Goal: Information Seeking & Learning: Learn about a topic

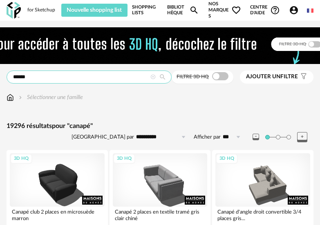
click at [98, 77] on input "******" at bounding box center [89, 77] width 165 height 13
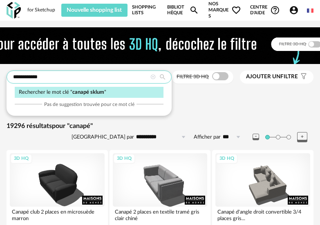
type input "**********"
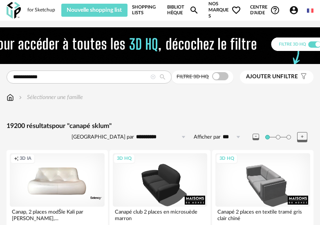
click at [153, 76] on icon at bounding box center [152, 77] width 5 height 5
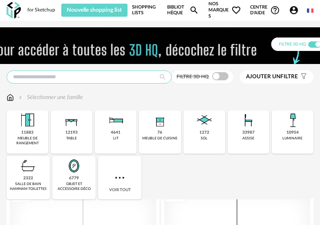
click at [149, 78] on input "text" at bounding box center [89, 77] width 165 height 13
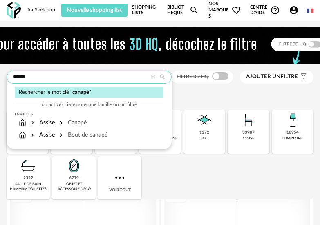
type input "******"
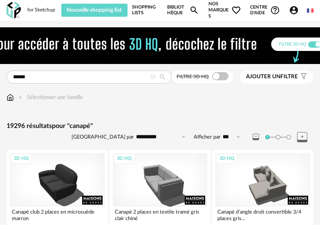
click at [259, 78] on span "Ajouter un" at bounding box center [263, 77] width 34 height 6
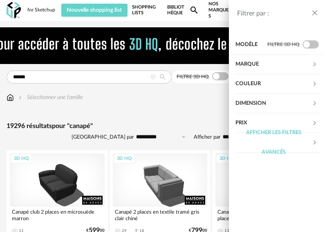
click at [276, 67] on div "Marque" at bounding box center [273, 65] width 76 height 20
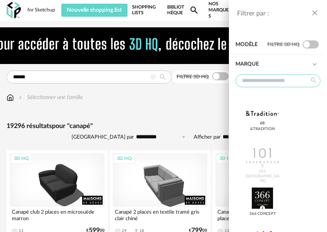
click at [261, 77] on input "text" at bounding box center [277, 80] width 85 height 13
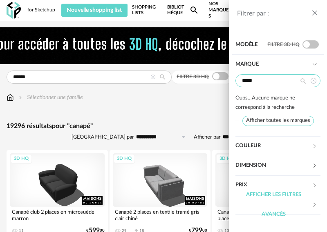
type input "*****"
click at [302, 80] on icon at bounding box center [303, 81] width 10 height 13
click at [282, 81] on input "*****" at bounding box center [277, 80] width 85 height 13
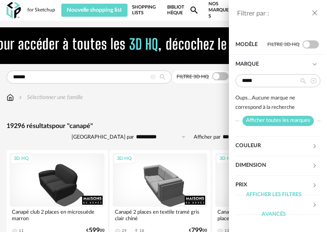
click at [283, 121] on span "Afficher toutes les marques" at bounding box center [277, 121] width 71 height 10
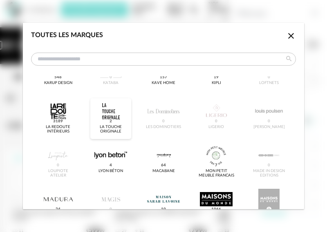
scroll to position [694, 0]
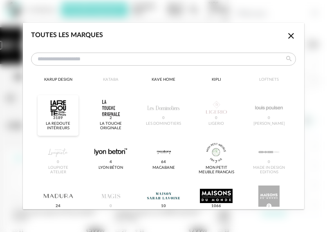
click at [58, 121] on span "3189" at bounding box center [58, 119] width 12 height 6
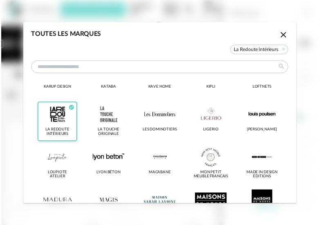
scroll to position [704, 0]
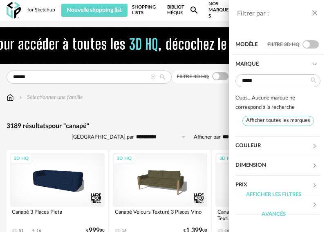
click at [315, 13] on icon "close drawer" at bounding box center [314, 13] width 8 height 8
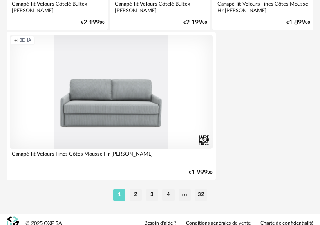
scroll to position [3082, 0]
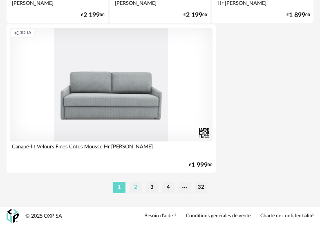
click at [139, 188] on li "2" at bounding box center [135, 187] width 12 height 11
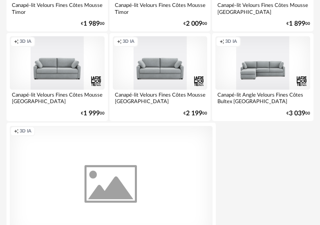
scroll to position [3082, 0]
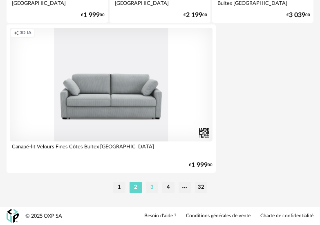
click at [155, 188] on li "3" at bounding box center [152, 187] width 12 height 11
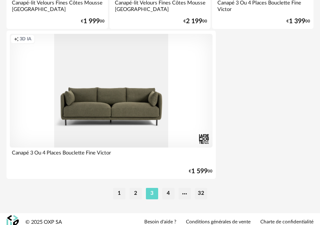
scroll to position [3082, 0]
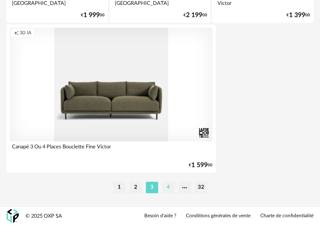
click at [168, 188] on li "4" at bounding box center [168, 187] width 12 height 11
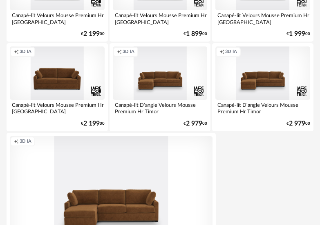
scroll to position [3082, 0]
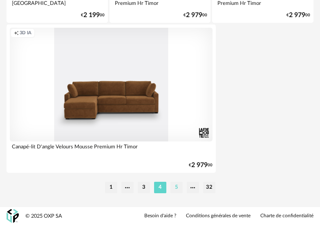
click at [176, 190] on li "5" at bounding box center [176, 187] width 12 height 11
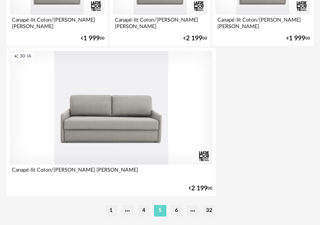
scroll to position [3082, 0]
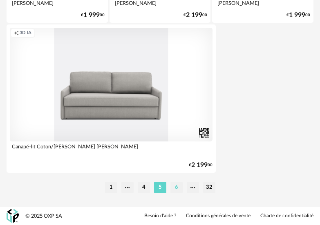
click at [177, 188] on li "6" at bounding box center [176, 187] width 12 height 11
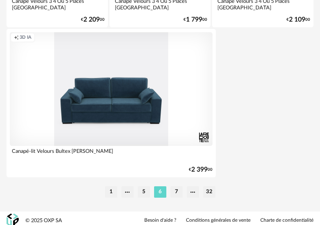
scroll to position [3082, 0]
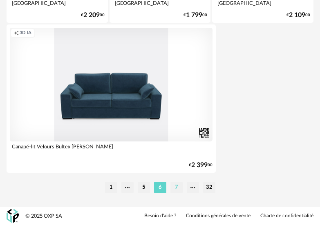
click at [178, 191] on li "7" at bounding box center [176, 187] width 12 height 11
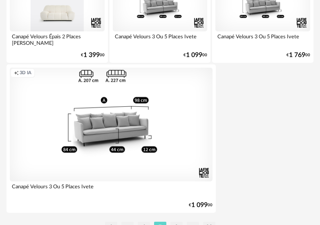
scroll to position [3063, 0]
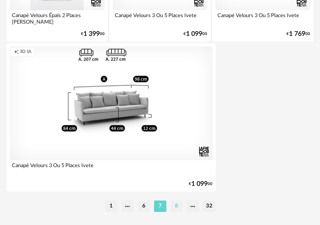
click at [174, 206] on li "8" at bounding box center [176, 206] width 12 height 11
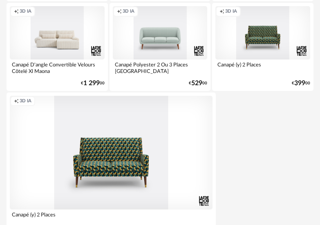
scroll to position [3082, 0]
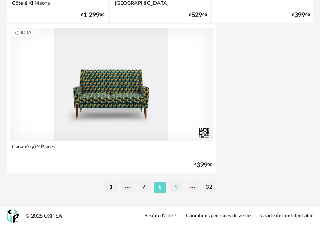
click at [179, 190] on li "9" at bounding box center [176, 187] width 12 height 11
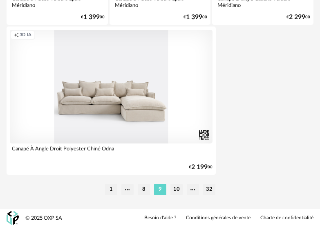
scroll to position [3082, 0]
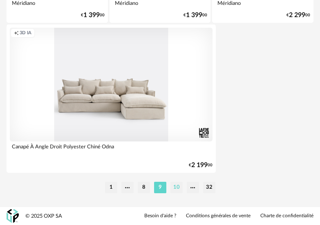
click at [175, 187] on li "10" at bounding box center [176, 187] width 12 height 11
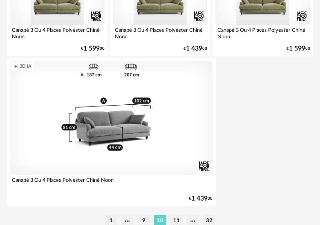
scroll to position [3082, 0]
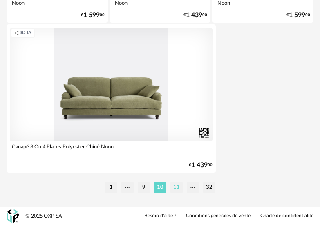
click at [178, 188] on li "11" at bounding box center [176, 187] width 12 height 11
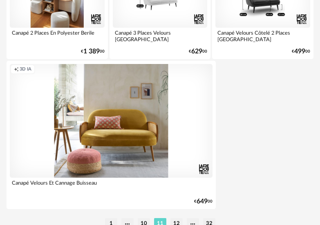
scroll to position [3082, 0]
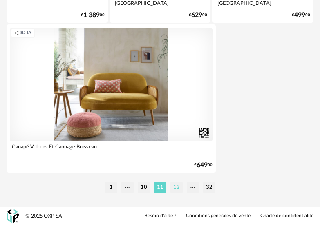
click at [178, 186] on li "12" at bounding box center [176, 187] width 12 height 11
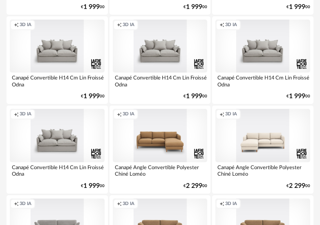
scroll to position [939, 0]
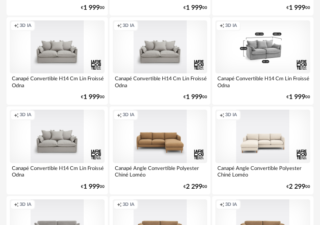
click at [260, 60] on div "Creation icon 3D IA" at bounding box center [262, 46] width 95 height 53
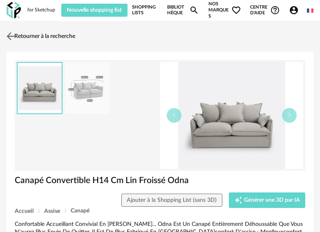
click at [13, 35] on img at bounding box center [11, 36] width 12 height 12
